Goal: Information Seeking & Learning: Learn about a topic

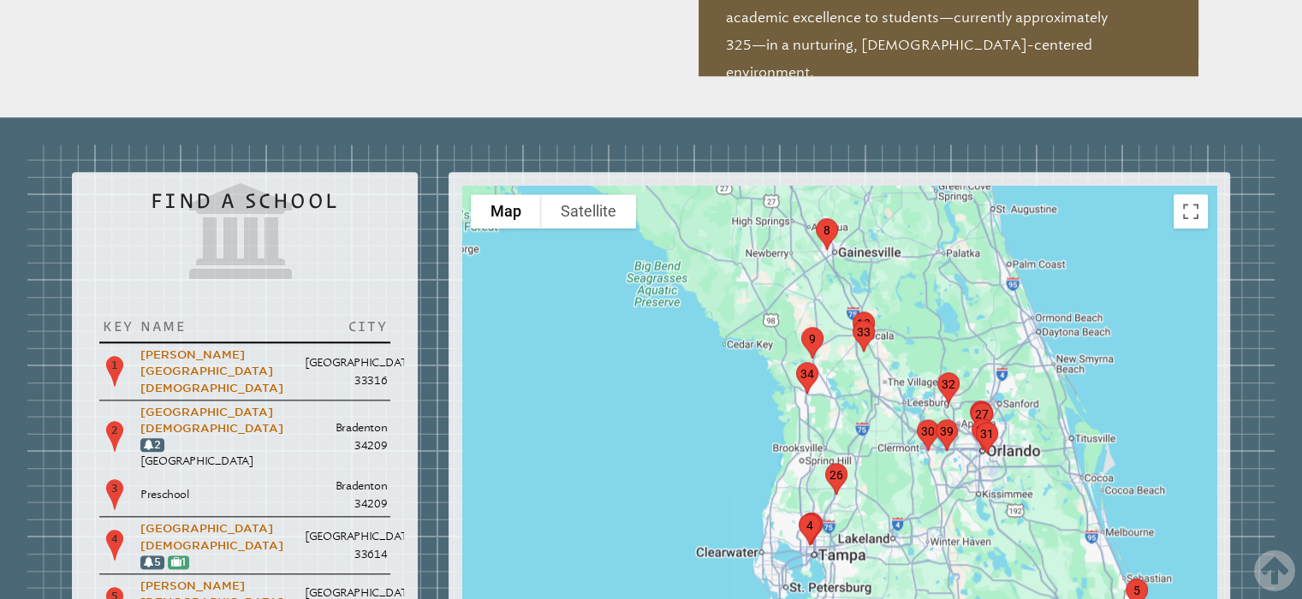
scroll to position [1970, 0]
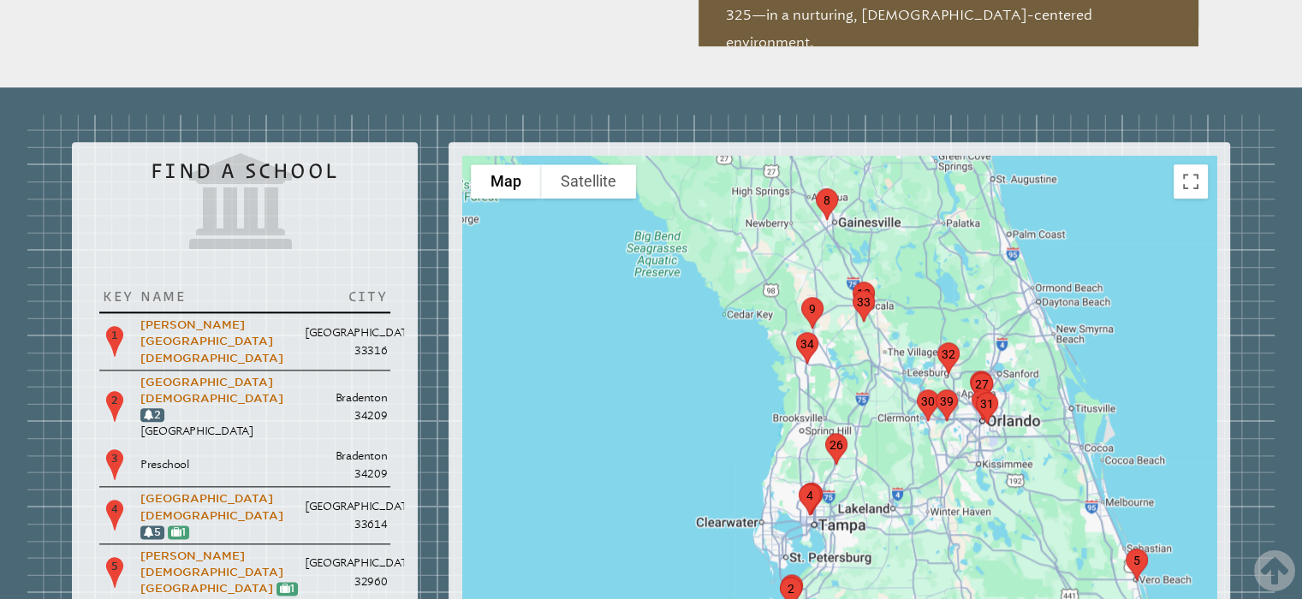
click at [811, 477] on img "marker4" at bounding box center [810, 499] width 36 height 45
click at [815, 477] on img "marker4" at bounding box center [810, 499] width 36 height 45
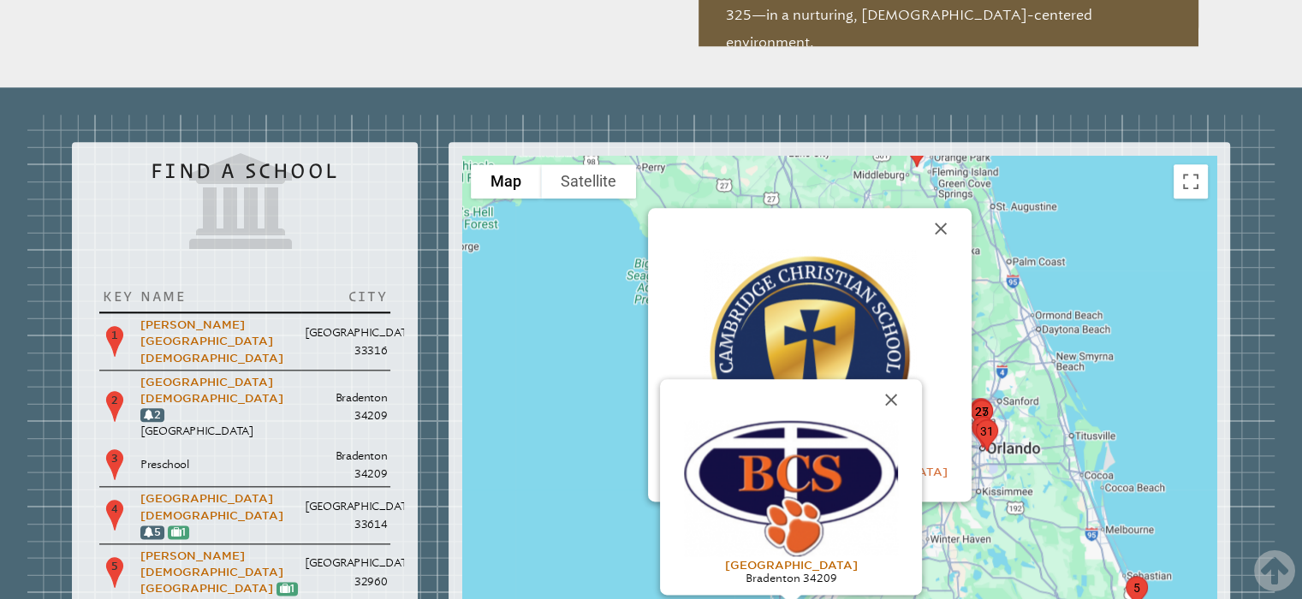
drag, startPoint x: 891, startPoint y: 303, endPoint x: 891, endPoint y: 258, distance: 45.4
click at [891, 379] on button "Close" at bounding box center [891, 399] width 41 height 41
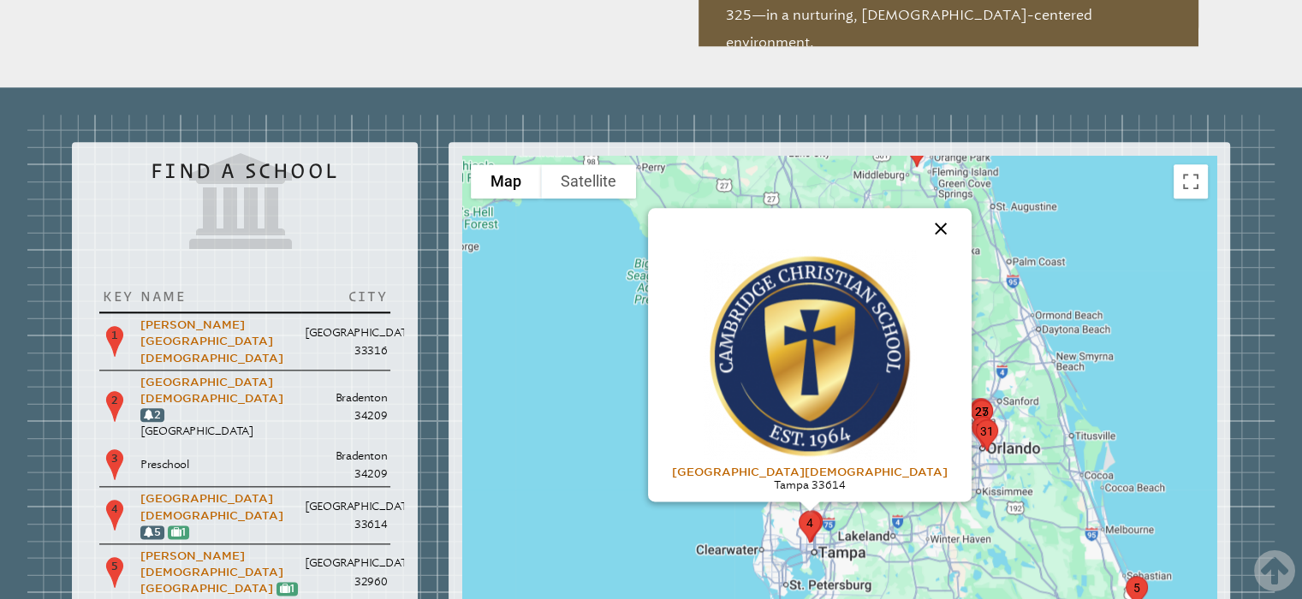
click at [921, 208] on button "Close" at bounding box center [941, 228] width 41 height 41
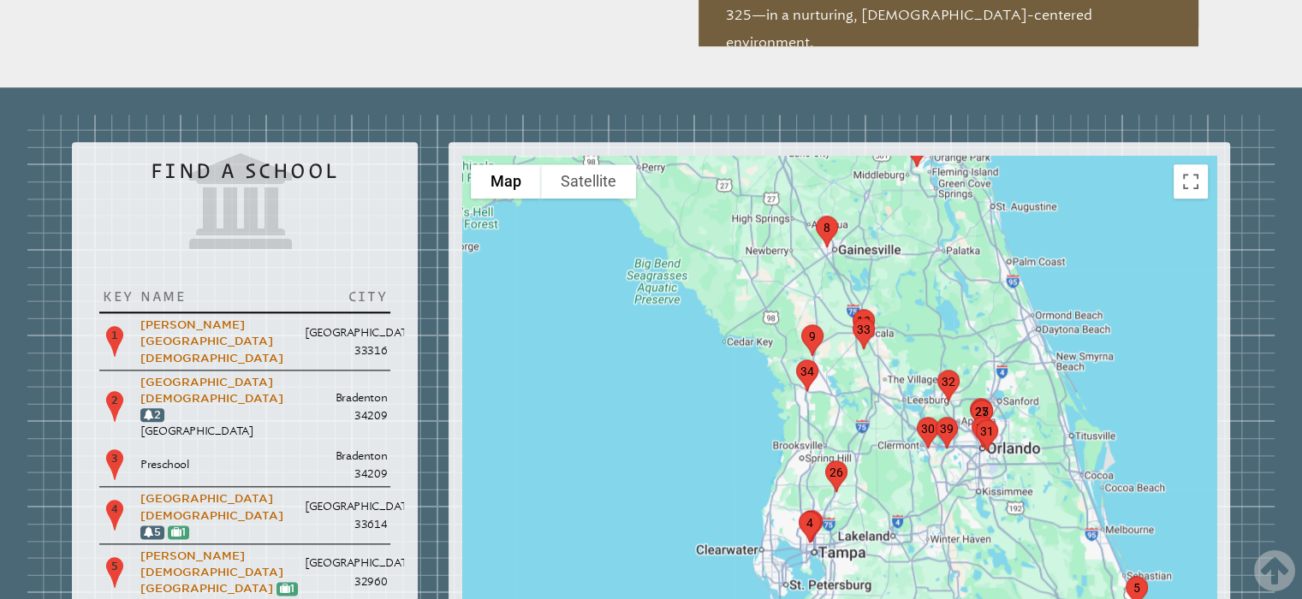
click at [844, 454] on img "marker26" at bounding box center [837, 476] width 36 height 45
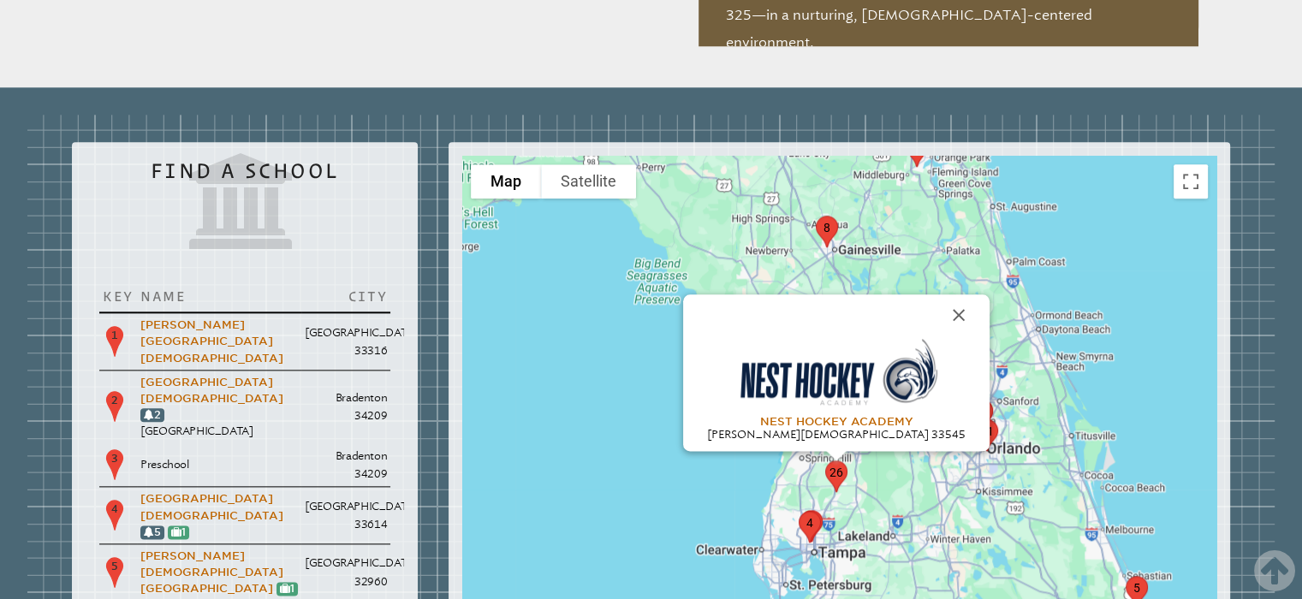
click at [837, 454] on img "marker26" at bounding box center [837, 476] width 36 height 45
click at [939, 295] on button "Close" at bounding box center [959, 315] width 41 height 41
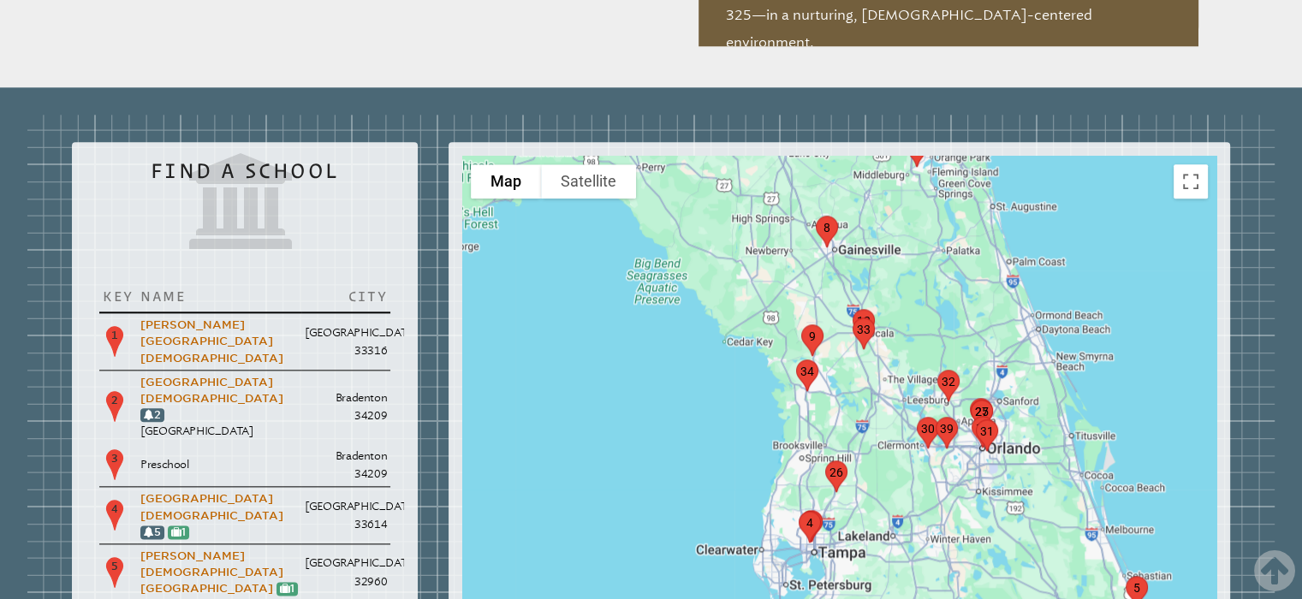
click at [806, 504] on img "marker4" at bounding box center [810, 526] width 36 height 45
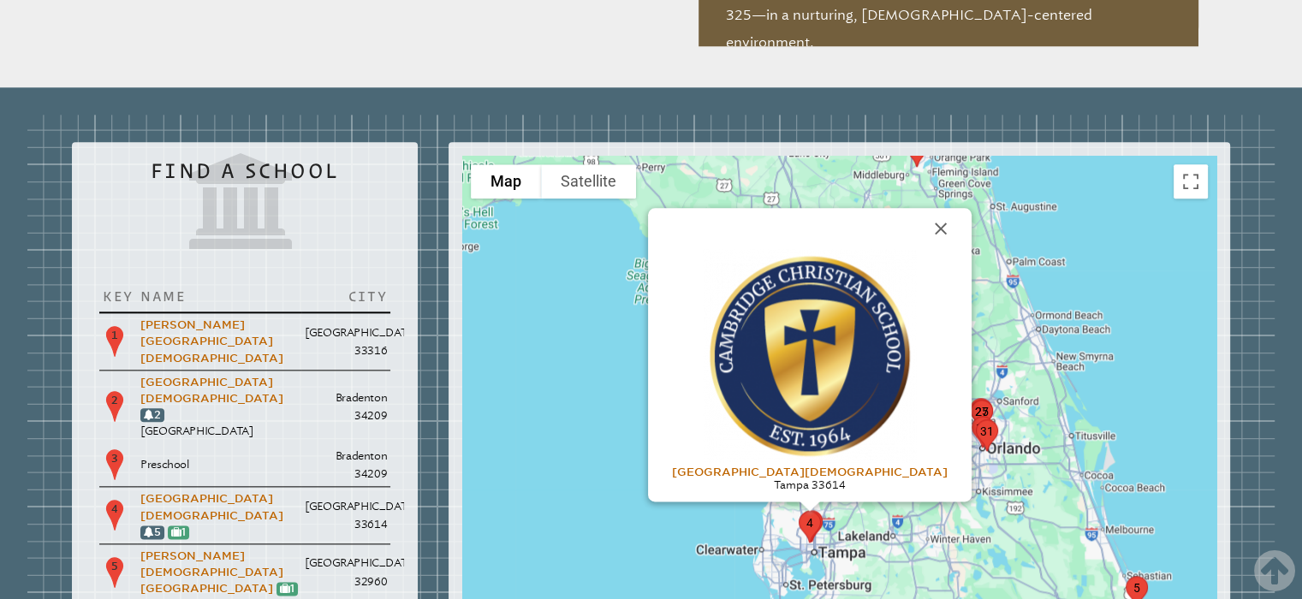
click at [802, 504] on img "marker4" at bounding box center [810, 526] width 36 height 45
click at [697, 420] on div "[GEOGRAPHIC_DATA][DEMOGRAPHIC_DATA] [GEOGRAPHIC_DATA] 33614" at bounding box center [839, 498] width 754 height 685
click at [553, 426] on div "[GEOGRAPHIC_DATA][DEMOGRAPHIC_DATA] [GEOGRAPHIC_DATA] 33614" at bounding box center [839, 498] width 754 height 685
click at [921, 208] on button "Close" at bounding box center [941, 228] width 41 height 41
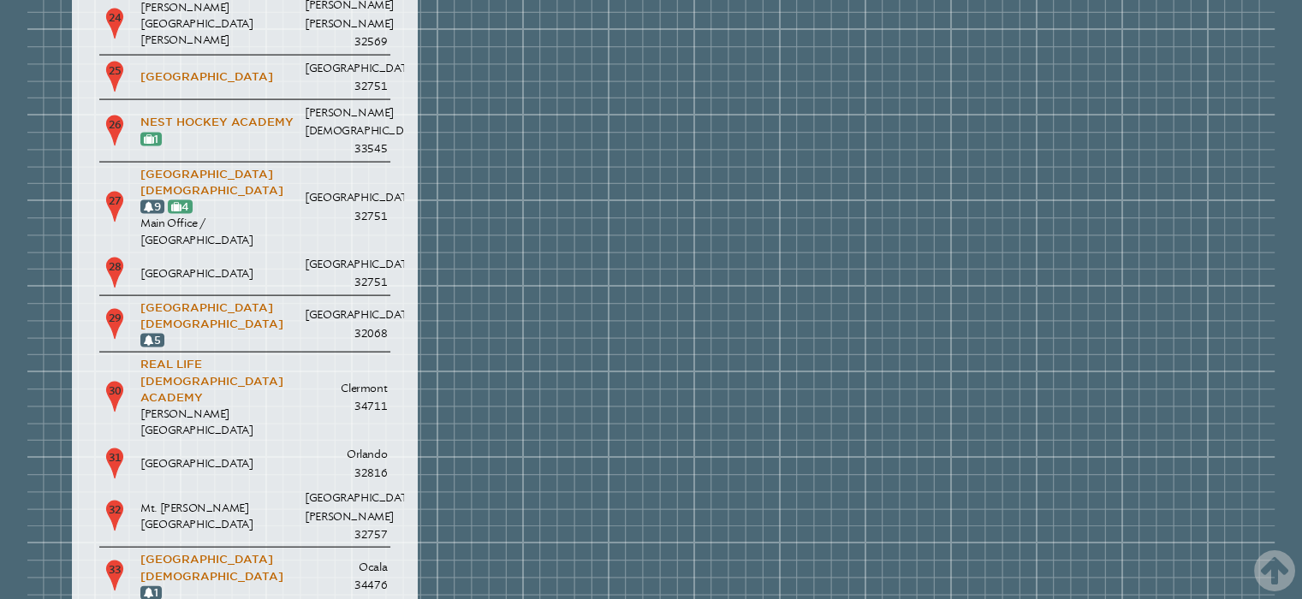
scroll to position [3682, 0]
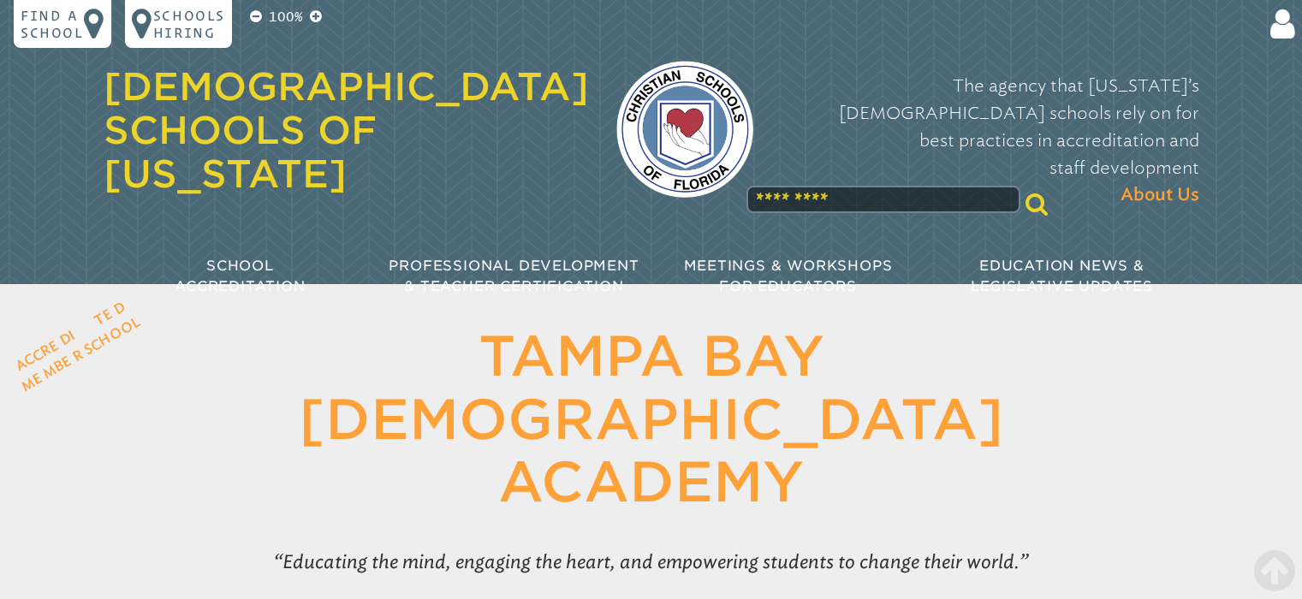
scroll to position [3384, 0]
